Goal: Task Accomplishment & Management: Complete application form

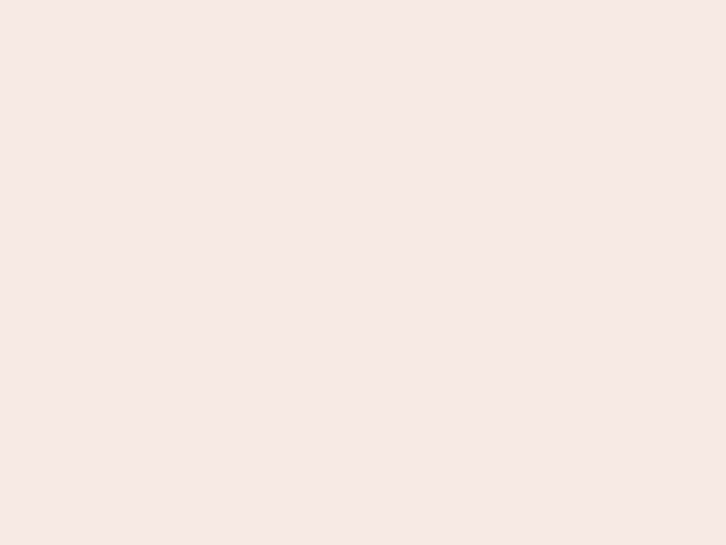
click at [363, 272] on nb-app "Almost there Thank you for registering for Newbook. Your account is under revie…" at bounding box center [363, 272] width 726 height 545
click at [363, 0] on nb-app "Almost there Thank you for registering for Newbook. Your account is under revie…" at bounding box center [363, 272] width 726 height 545
click at [388, 0] on nb-app "Almost there Thank you for registering for Newbook. Your account is under revie…" at bounding box center [363, 272] width 726 height 545
click at [363, 272] on nb-app "Almost there Thank you for registering for Newbook. Your account is under revie…" at bounding box center [363, 272] width 726 height 545
click at [363, 0] on nb-app "Almost there Thank you for registering for Newbook. Your account is under revie…" at bounding box center [363, 272] width 726 height 545
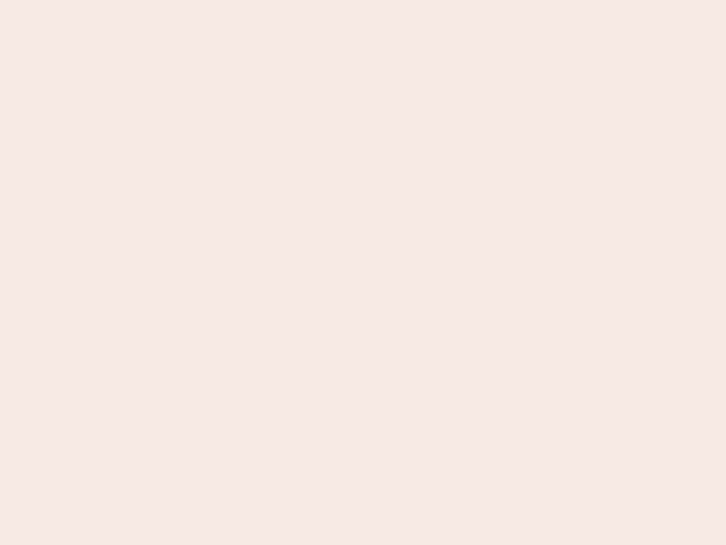
click at [254, 0] on nb-app "Almost there Thank you for registering for Newbook. Your account is under revie…" at bounding box center [363, 272] width 726 height 545
click at [363, 272] on nb-app "Almost there Thank you for registering for Newbook. Your account is under revie…" at bounding box center [363, 272] width 726 height 545
click at [363, 0] on nb-app "Almost there Thank you for registering for Newbook. Your account is under revie…" at bounding box center [363, 272] width 726 height 545
click at [254, 0] on nb-app "Almost there Thank you for registering for Newbook. Your account is under revie…" at bounding box center [363, 272] width 726 height 545
click at [363, 272] on nb-app "Almost there Thank you for registering for Newbook. Your account is under revie…" at bounding box center [363, 272] width 726 height 545
